Goal: Information Seeking & Learning: Learn about a topic

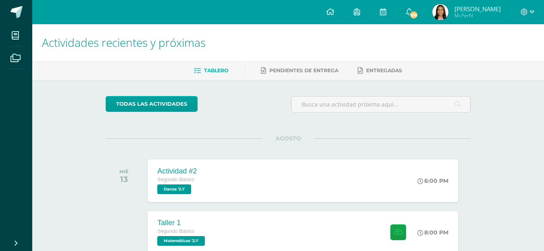
click at [210, 153] on div "AGOSTO MIÉ 13 Actividad #2 Segundo Básico Danza '2.1' 6:00 PM Actividad #2 [GEO…" at bounding box center [288, 170] width 365 height 65
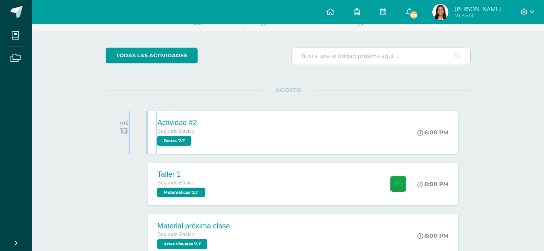
scroll to position [202, 0]
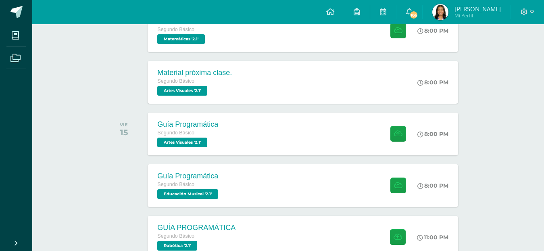
click at [94, 116] on div "todas las Actividades No tienes actividades Échale un vistazo a los demás perío…" at bounding box center [287, 93] width 397 height 431
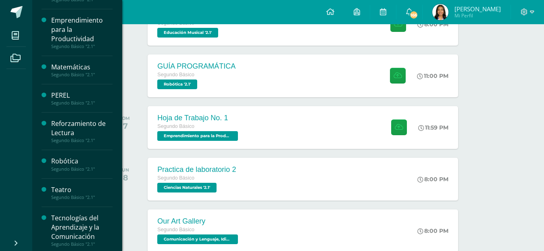
scroll to position [337, 0]
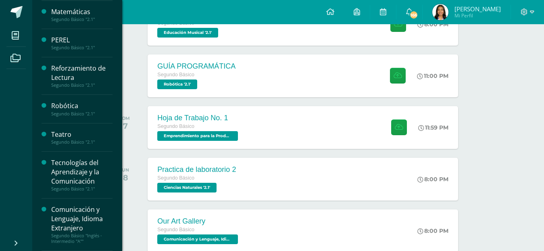
click at [87, 179] on div "Tecnologías del Aprendizaje y la Comunicación" at bounding box center [81, 172] width 61 height 28
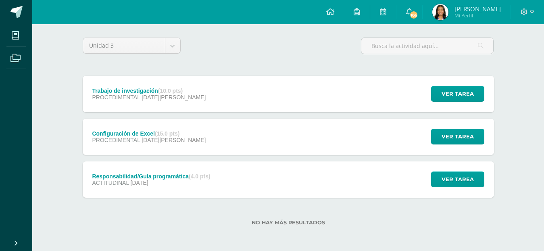
scroll to position [59, 0]
click at [185, 100] on div "Trabajo de investigación (10.0 pts) PROCEDIMENTAL [DATE][PERSON_NAME]" at bounding box center [149, 93] width 133 height 36
click at [0, 0] on span "Tecnologías del Aprendizaje y la Comunicación" at bounding box center [0, 0] width 0 height 0
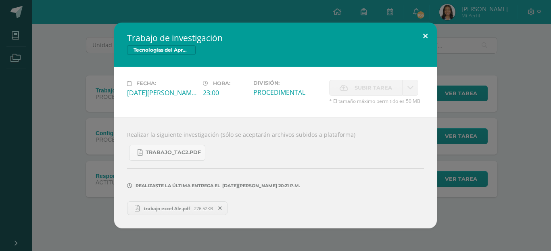
click at [431, 35] on button at bounding box center [425, 36] width 23 height 27
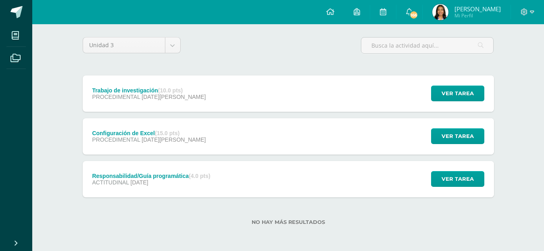
click at [252, 128] on div "Configuración de Excel (15.0 pts) PROCEDIMENTAL [DATE][PERSON_NAME] Ver tarea C…" at bounding box center [288, 136] width 411 height 36
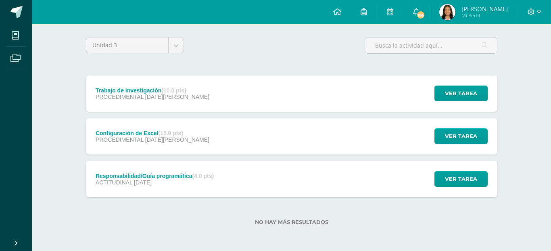
click at [0, 0] on div "Cargando contenido" at bounding box center [0, 0] width 0 height 0
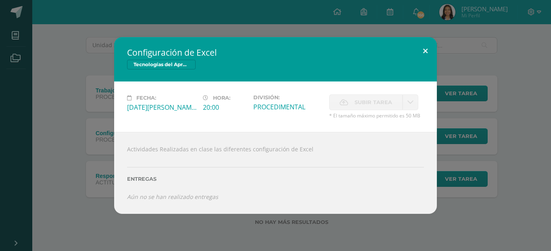
click at [426, 46] on button at bounding box center [425, 50] width 23 height 27
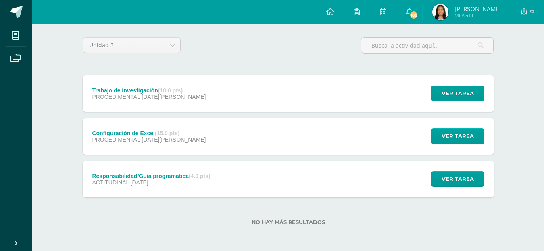
click at [264, 179] on div "Responsabilidad/Guía programática (4.0 pts) ACTITUDINAL [DATE] Ver tarea Respon…" at bounding box center [288, 179] width 411 height 36
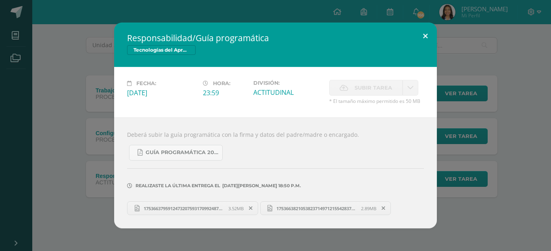
click at [429, 23] on button at bounding box center [425, 36] width 23 height 27
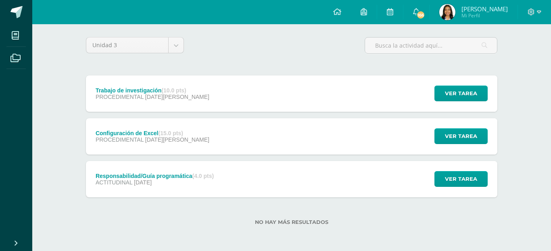
drag, startPoint x: 429, startPoint y: 23, endPoint x: 419, endPoint y: 35, distance: 15.5
click at [427, 25] on div "Responsabilidad/Guía programática Tecnologías del Aprendizaje y la Comunicación…" at bounding box center [275, 126] width 544 height 206
click at [419, 35] on button at bounding box center [410, 45] width 21 height 25
